Goal: Task Accomplishment & Management: Manage account settings

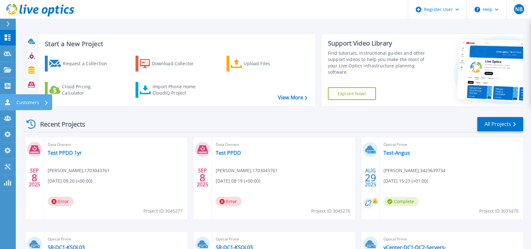
click at [4, 98] on link "Customers Customers" at bounding box center [8, 102] width 16 height 16
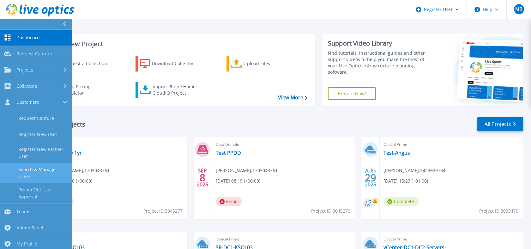
click at [61, 174] on link "Search & Manage Users" at bounding box center [36, 173] width 72 height 20
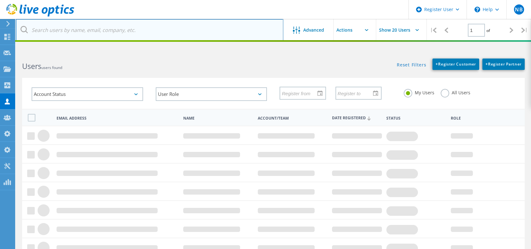
click at [129, 35] on input "text" at bounding box center [150, 30] width 268 height 22
paste input "jack.shavlik@springswindowfashions.com"
type input "[EMAIL_ADDRESS][DOMAIN_NAME]"
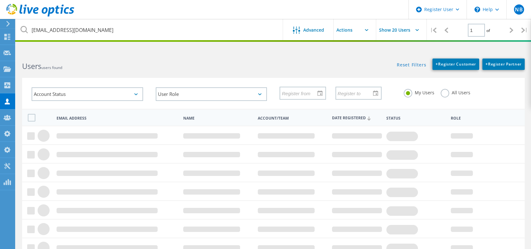
click at [448, 92] on label "All Users" at bounding box center [456, 92] width 30 height 6
click at [0, 0] on input "All Users" at bounding box center [0, 0] width 0 height 0
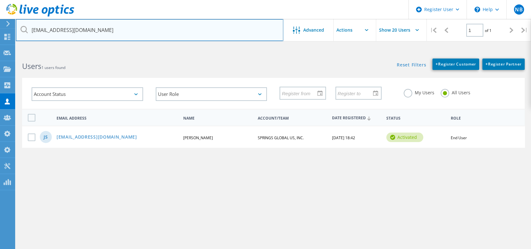
drag, startPoint x: 138, startPoint y: 28, endPoint x: 24, endPoint y: 26, distance: 114.7
click at [24, 26] on div "[EMAIL_ADDRESS][DOMAIN_NAME]" at bounding box center [149, 30] width 267 height 22
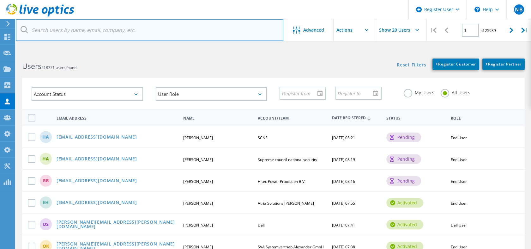
paste input "[EMAIL_ADDRESS][DOMAIN_NAME]"
type input "[EMAIL_ADDRESS][DOMAIN_NAME]"
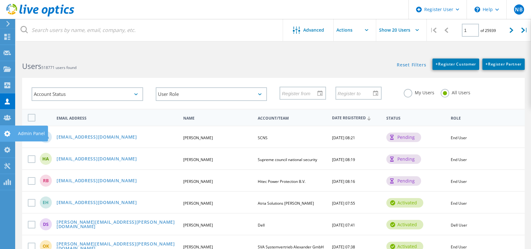
click at [7, 133] on icon at bounding box center [7, 134] width 8 height 6
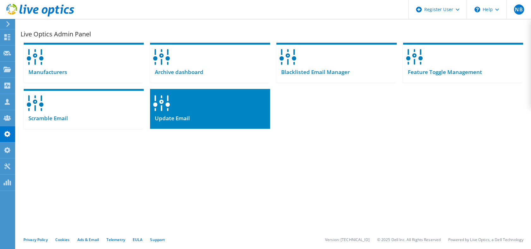
click at [170, 108] on div at bounding box center [210, 101] width 120 height 24
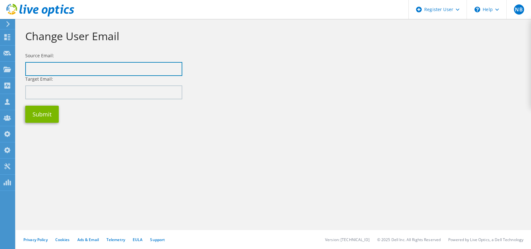
click at [102, 64] on input "text" at bounding box center [103, 69] width 157 height 14
paste input "jack.shavlik@springswindowfashions.com"
type input "jack.shavlik@springswindowfashions.com"
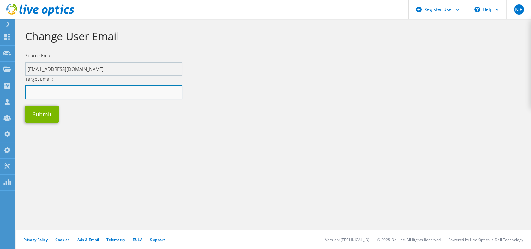
click at [111, 90] on input "text" at bounding box center [103, 92] width 157 height 14
paste input "jshavlik@springswf.com"
type input "jshavlik@springswf.com"
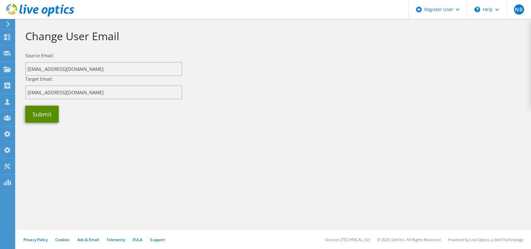
click at [49, 114] on button "Submit" at bounding box center [42, 114] width 34 height 17
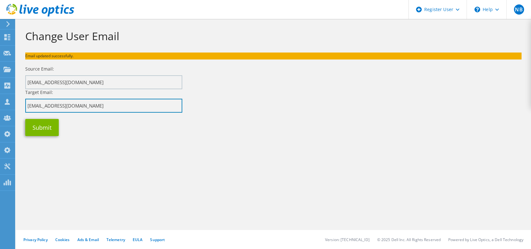
drag, startPoint x: 95, startPoint y: 103, endPoint x: 16, endPoint y: 106, distance: 78.1
click at [16, 106] on section "Change User Email Email updated successfully. Source Email: [EMAIL_ADDRESS][DOM…" at bounding box center [273, 95] width 515 height 152
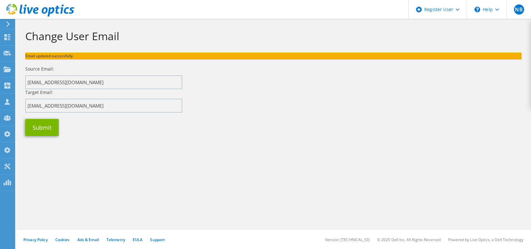
click at [61, 5] on icon at bounding box center [40, 10] width 68 height 13
